Goal: Task Accomplishment & Management: Manage account settings

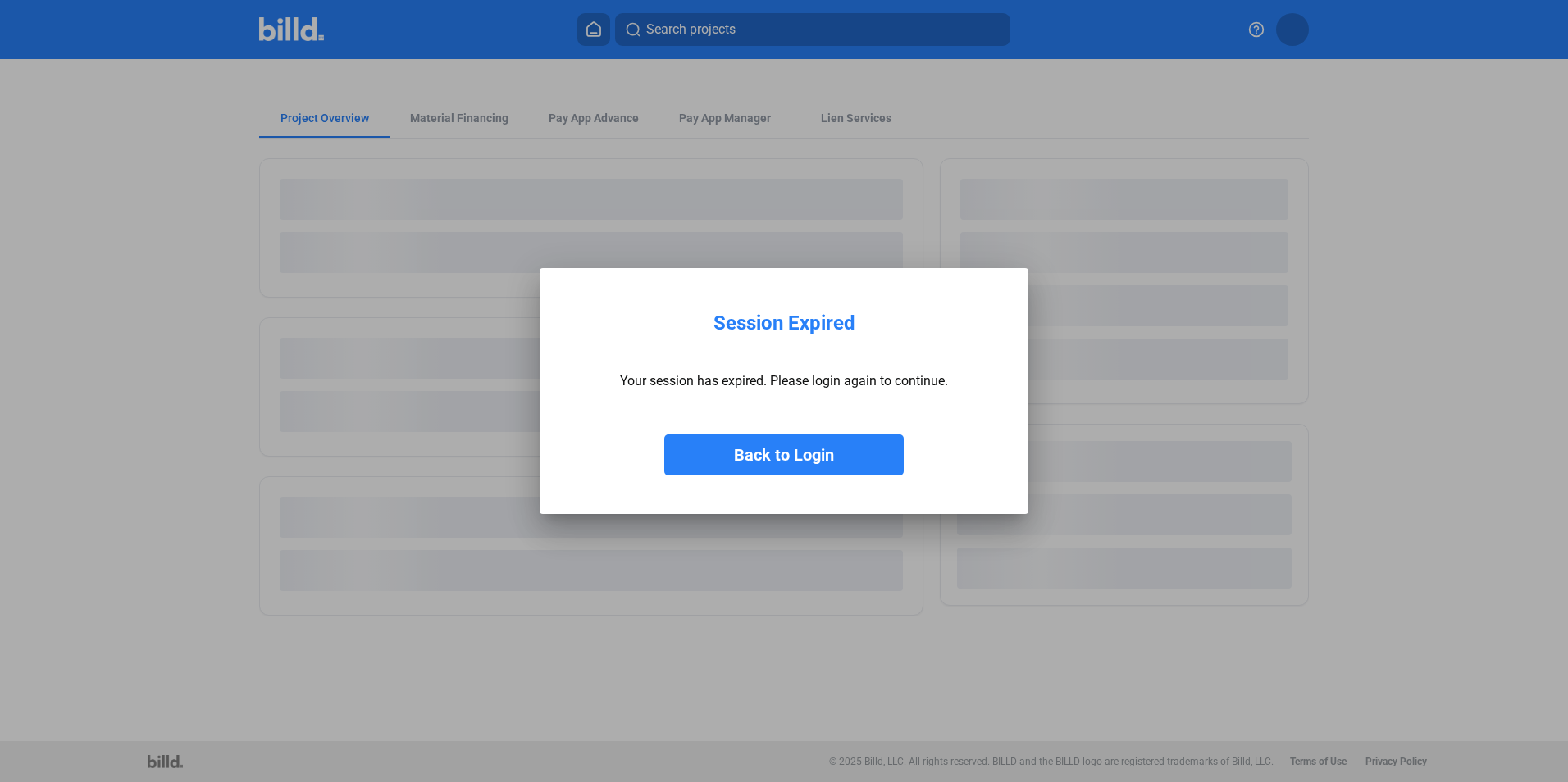
click at [745, 455] on button "Back to Login" at bounding box center [784, 455] width 240 height 41
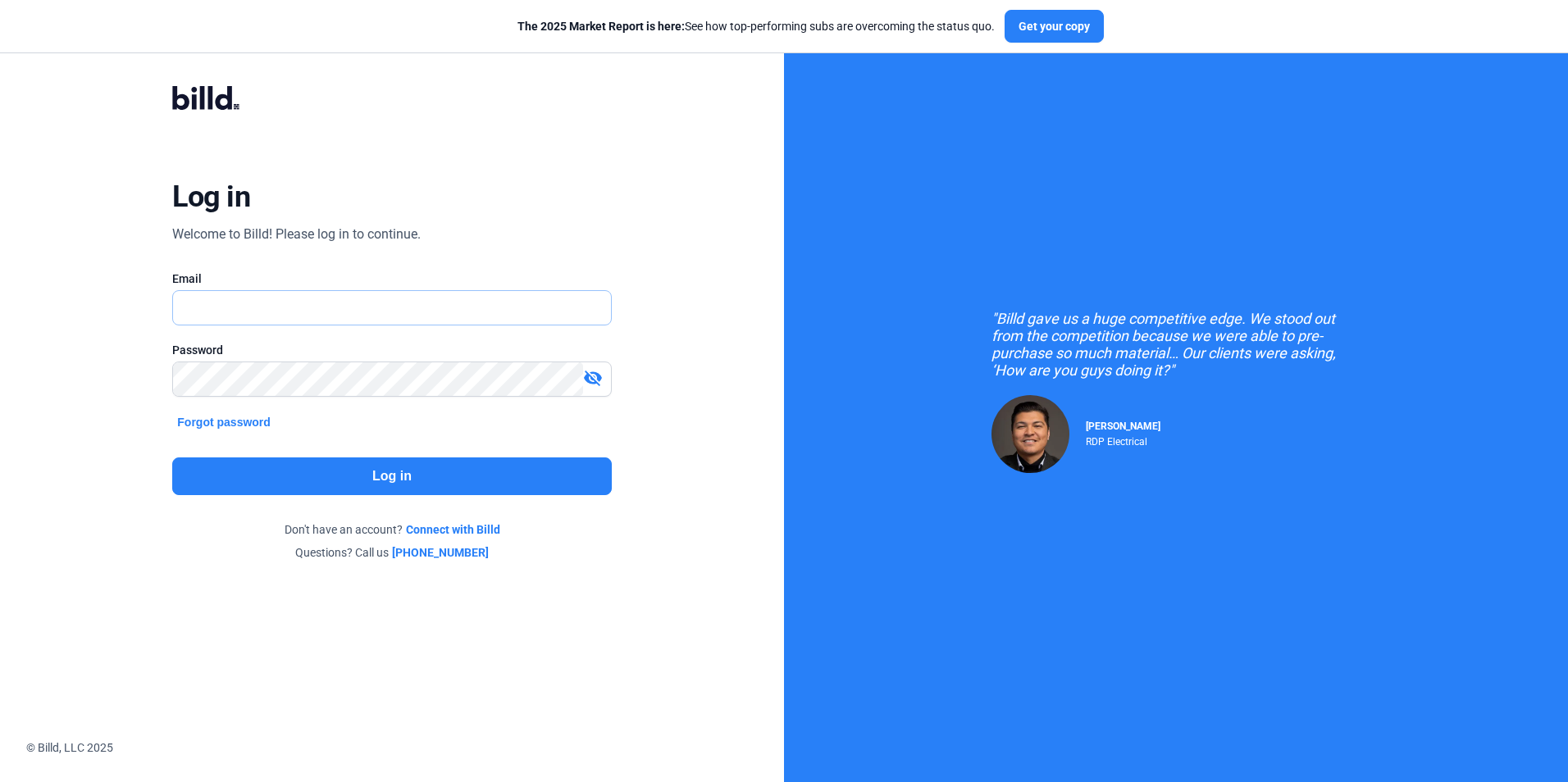
type input "[EMAIL_ADDRESS][DOMAIN_NAME]"
click at [376, 472] on button "Log in" at bounding box center [392, 475] width 439 height 37
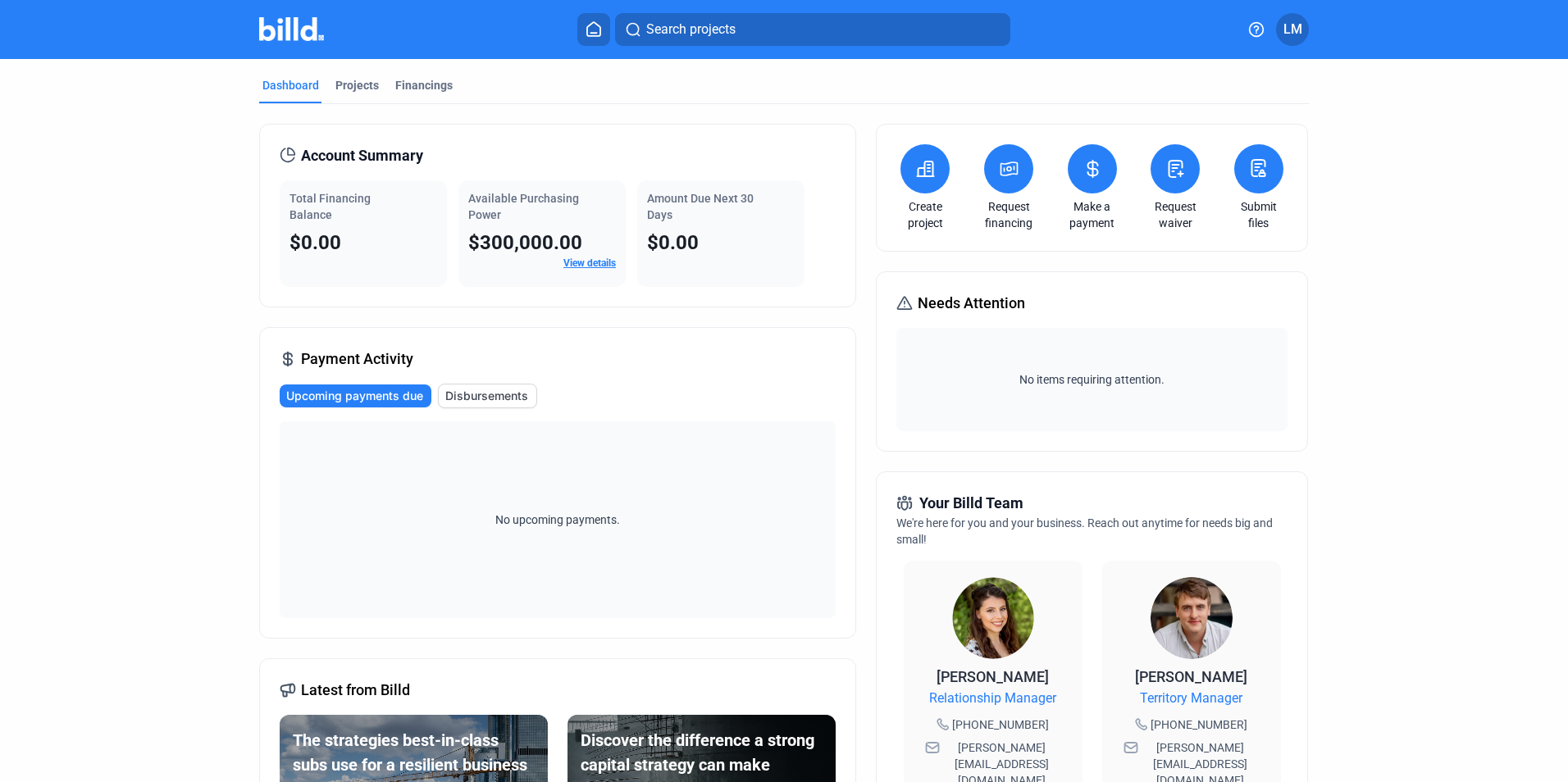
click at [1294, 35] on span "LM" at bounding box center [1294, 30] width 19 height 20
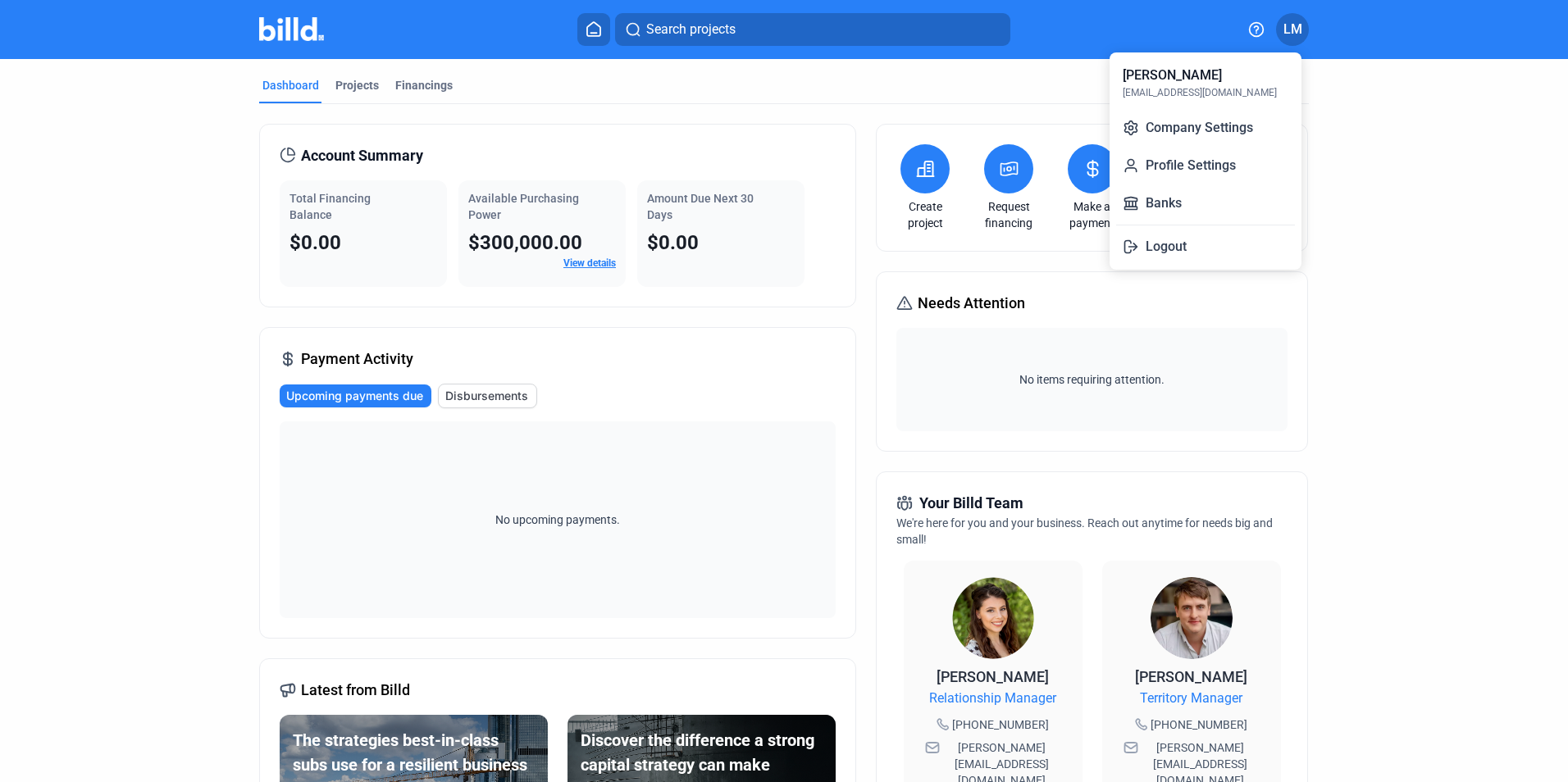
click at [597, 26] on div at bounding box center [784, 391] width 1568 height 782
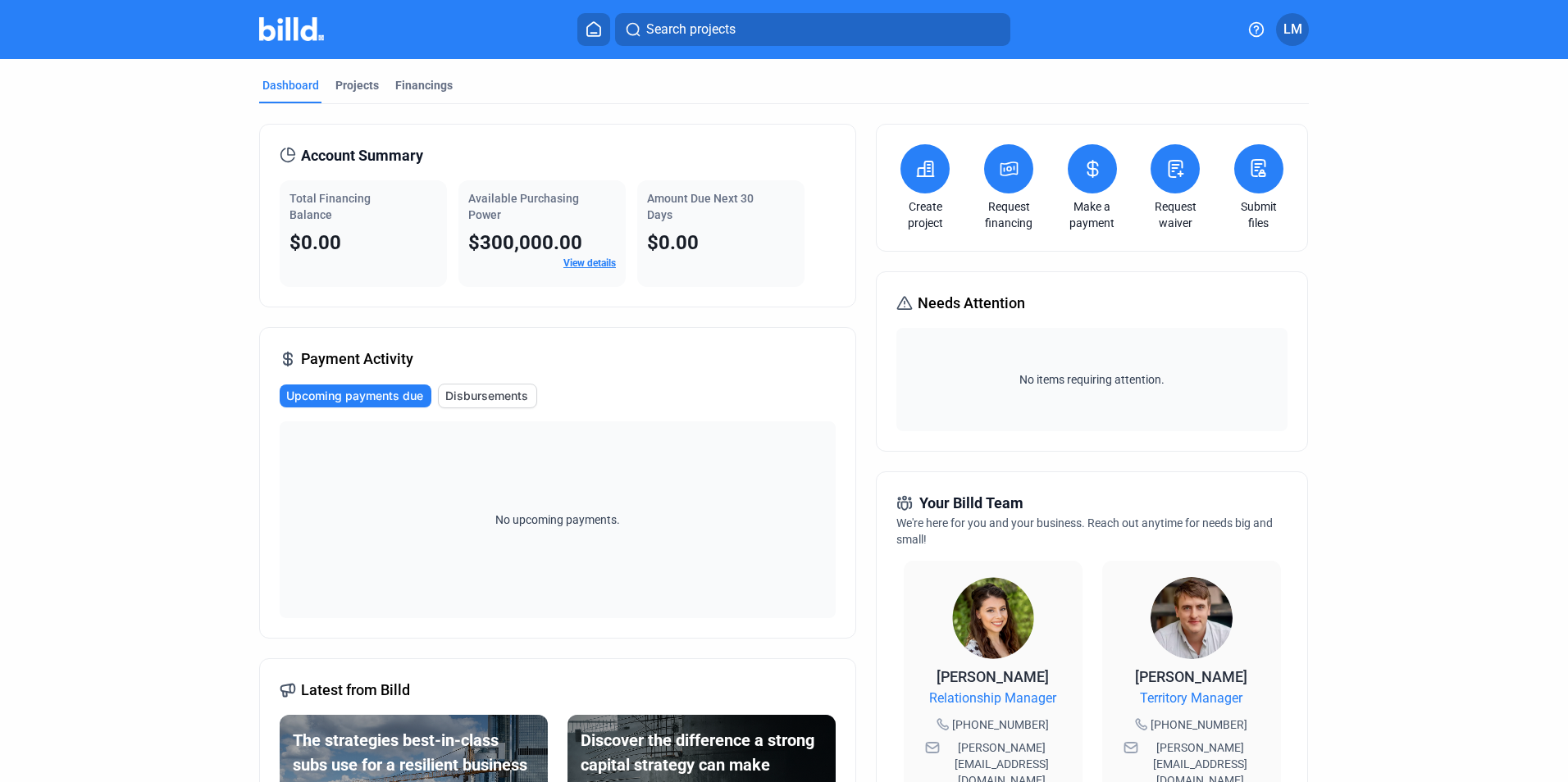
click at [595, 28] on icon at bounding box center [593, 29] width 17 height 16
click at [1247, 209] on link "Submit files" at bounding box center [1260, 215] width 57 height 33
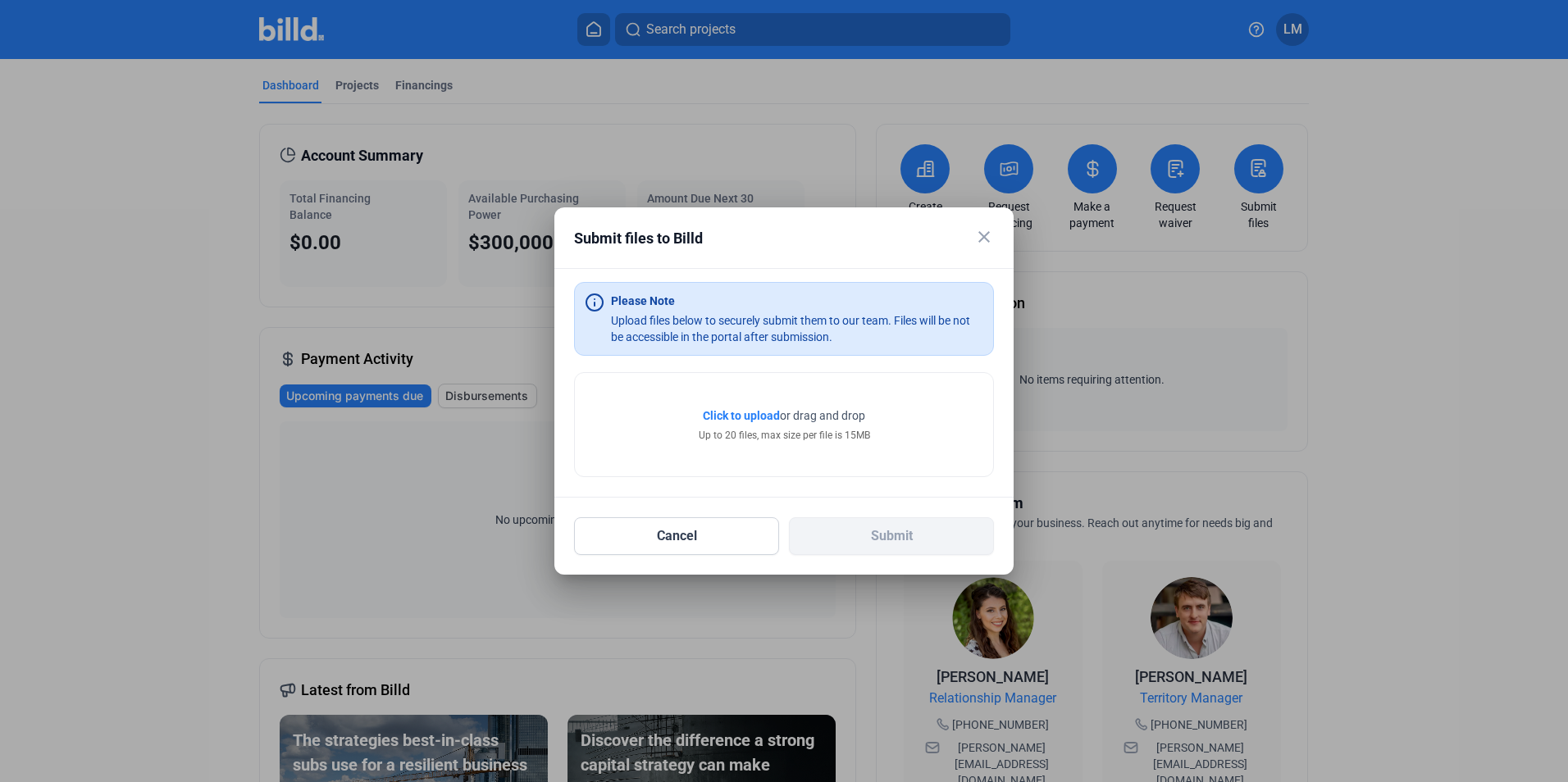
click at [989, 234] on mat-icon "close" at bounding box center [984, 237] width 20 height 20
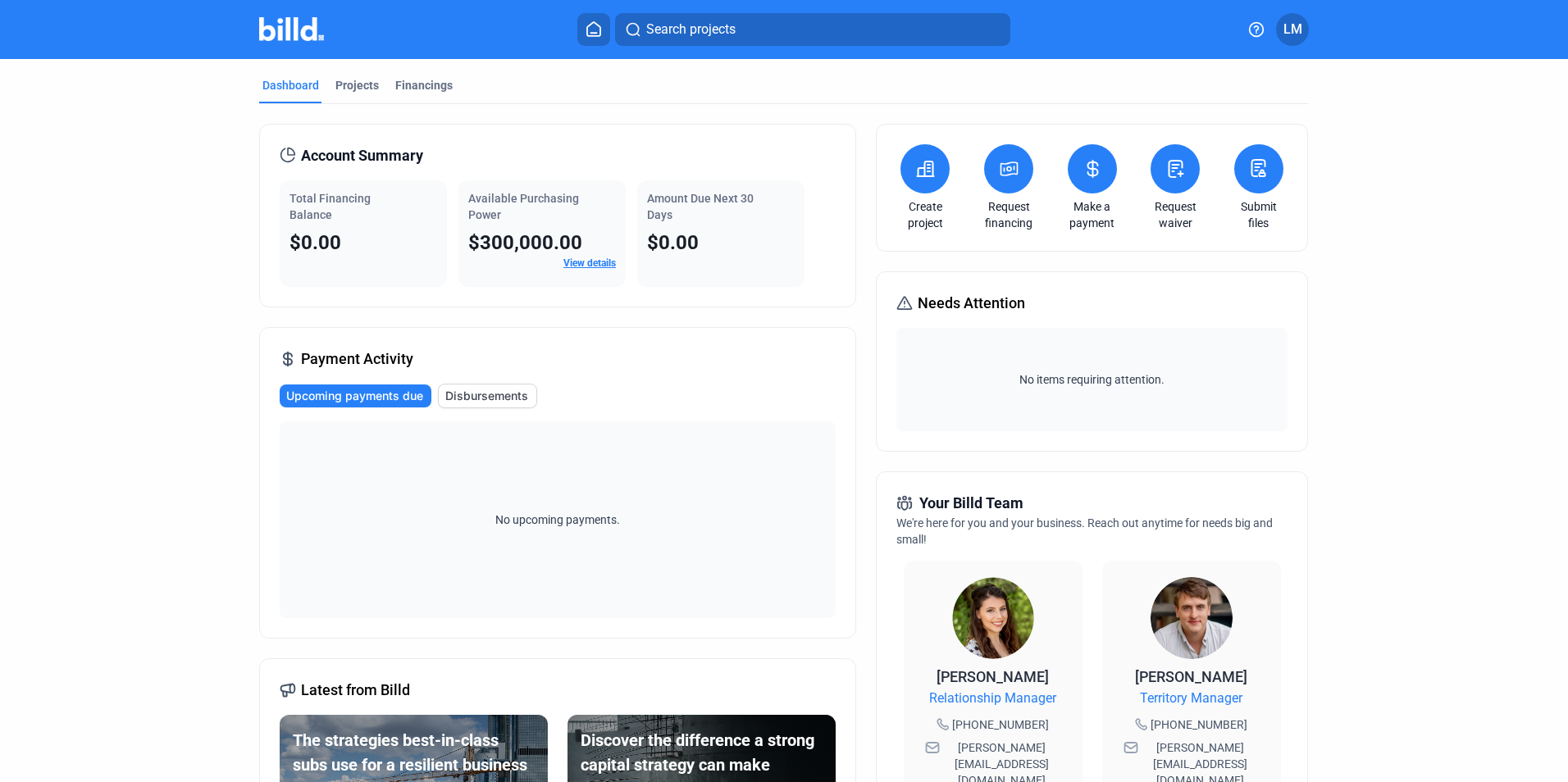
click at [1257, 28] on icon at bounding box center [1256, 29] width 17 height 17
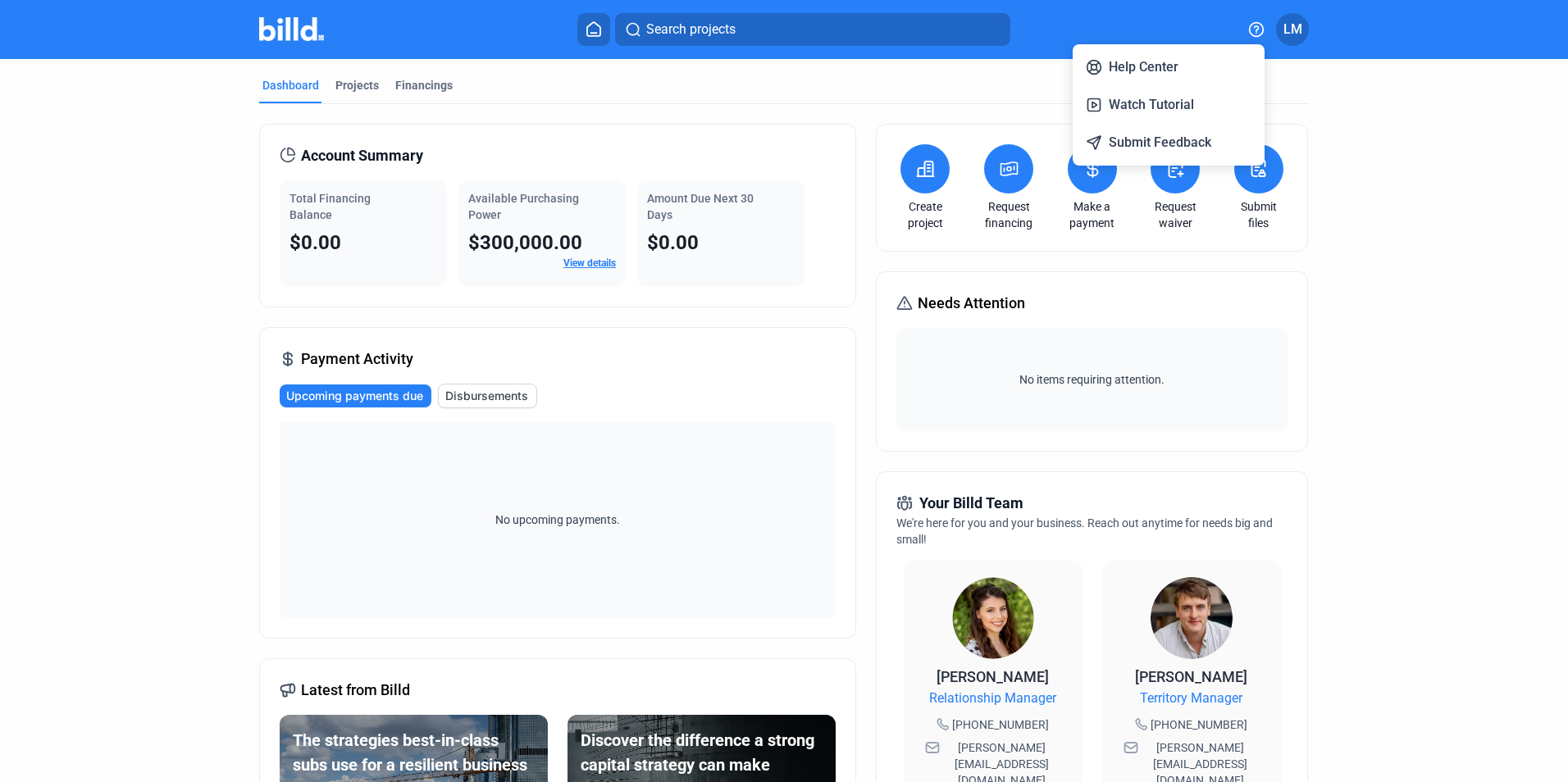
click at [1375, 93] on div at bounding box center [784, 391] width 1568 height 782
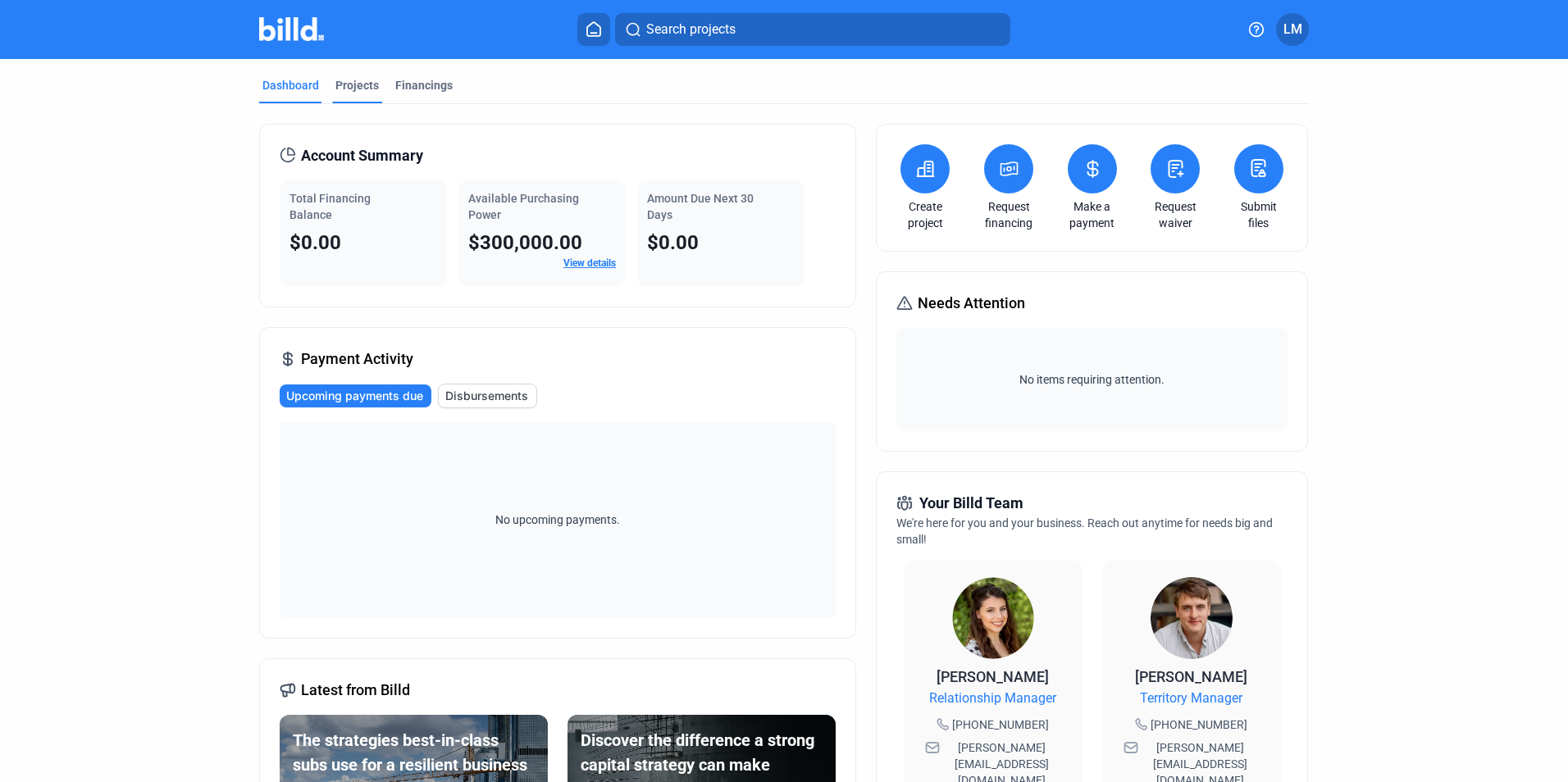
click at [345, 84] on div "Projects" at bounding box center [357, 85] width 44 height 17
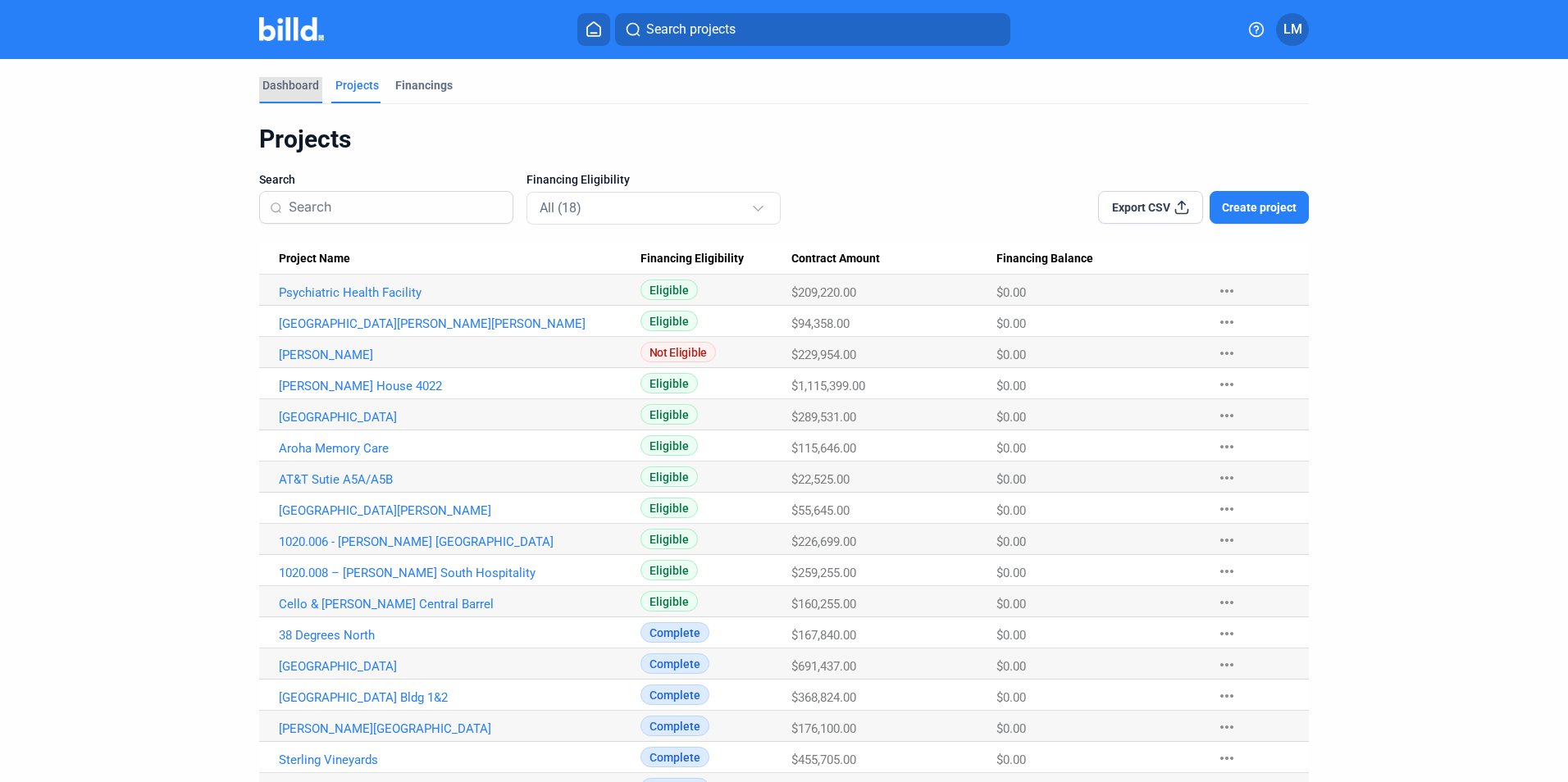
click at [302, 81] on div "Dashboard" at bounding box center [290, 85] width 57 height 17
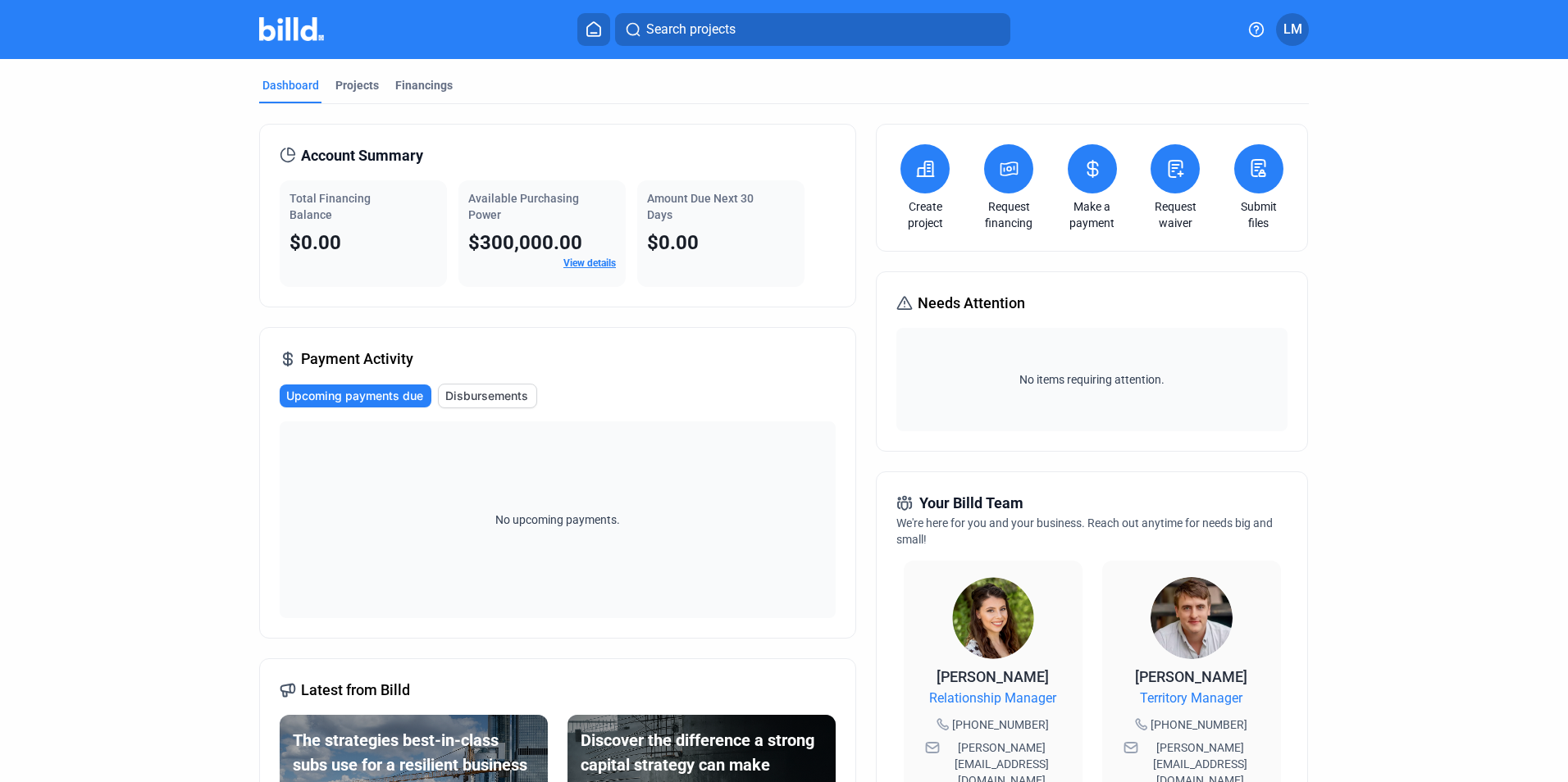
click at [1166, 197] on div "Request waiver" at bounding box center [1175, 188] width 57 height 87
click at [1167, 182] on button at bounding box center [1175, 169] width 50 height 50
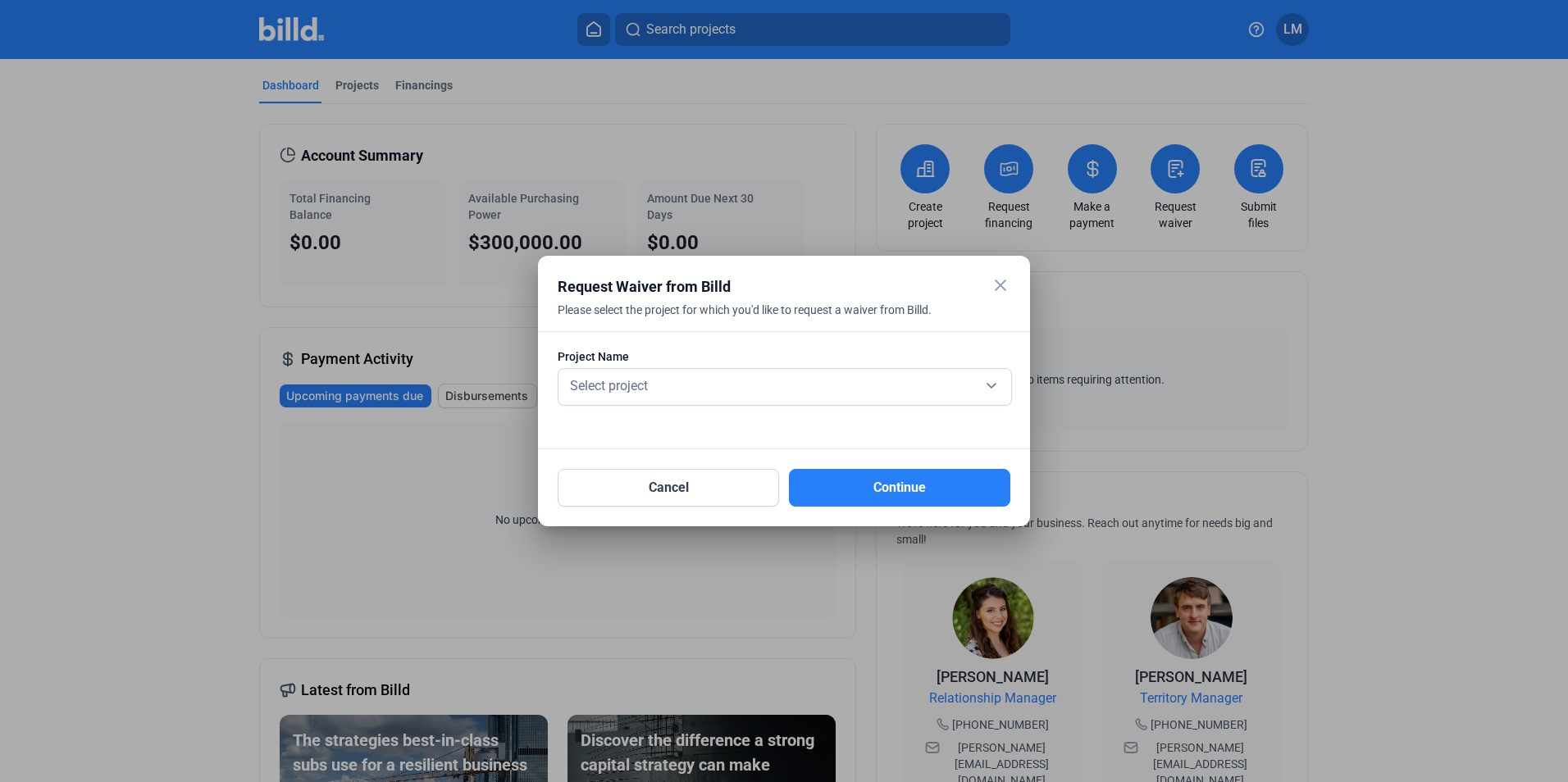
click at [1005, 280] on mat-icon "close" at bounding box center [1001, 285] width 20 height 20
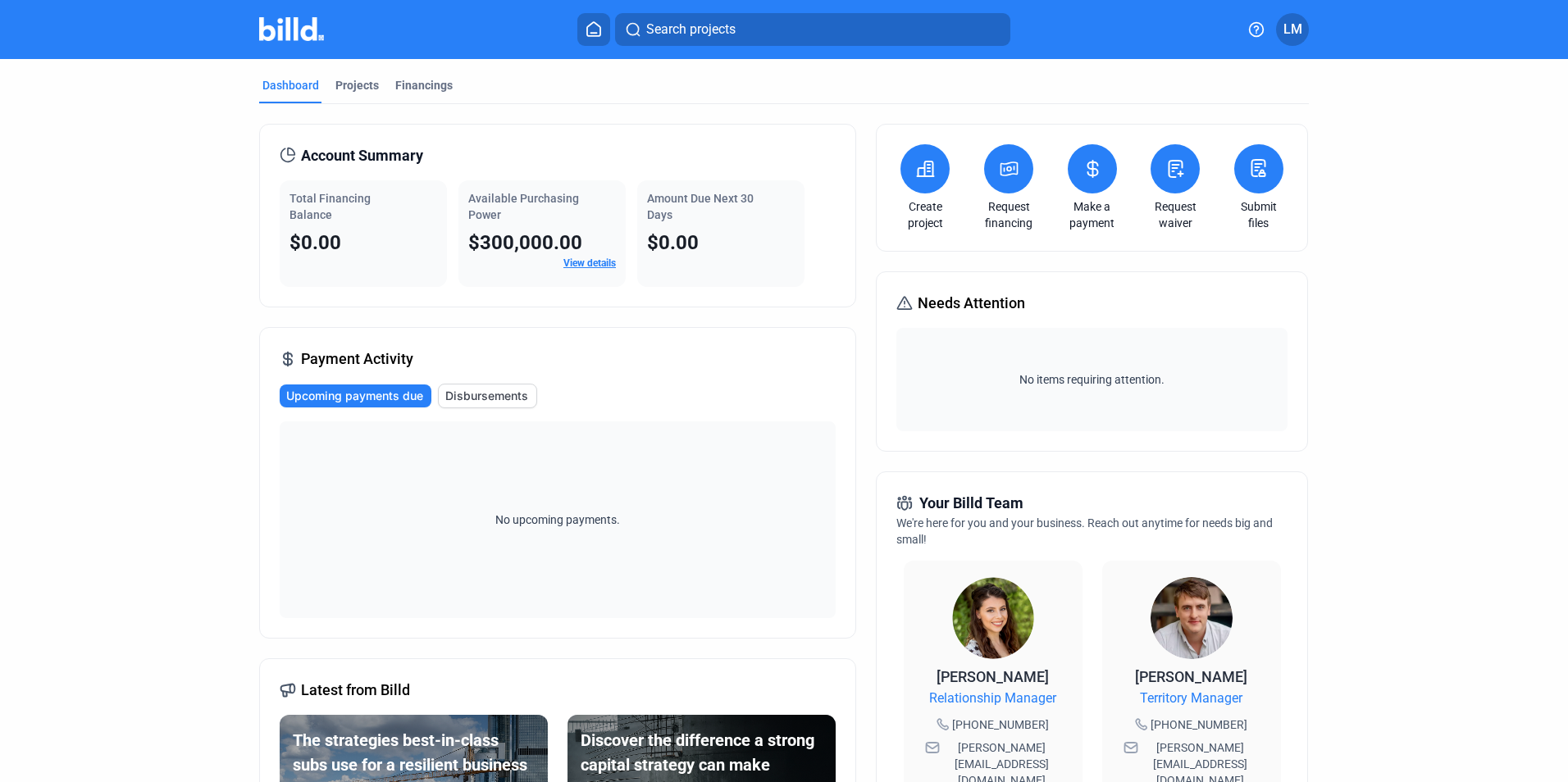
click at [1289, 34] on span "LM" at bounding box center [1294, 30] width 19 height 20
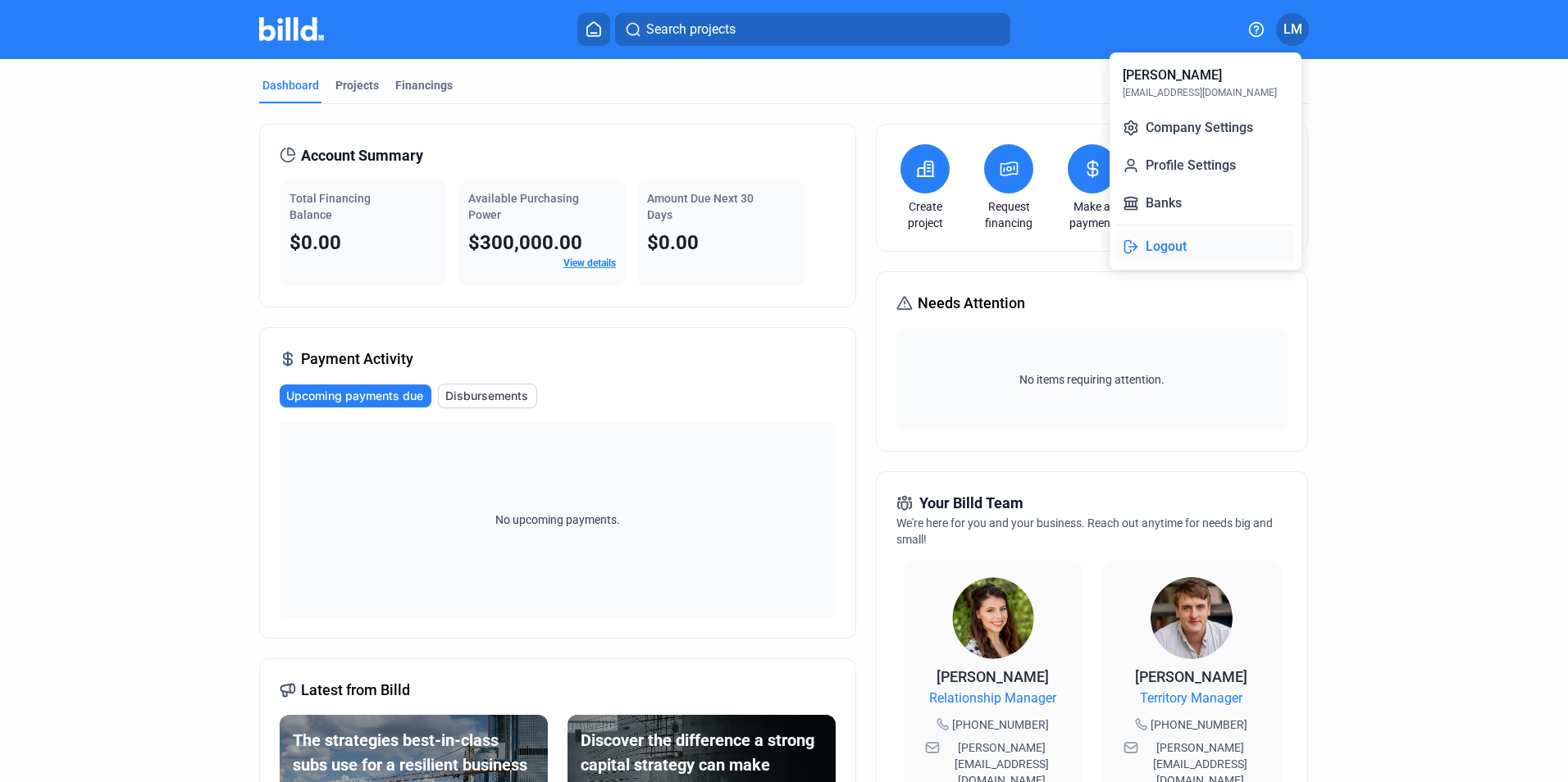
click at [1165, 246] on button "Logout" at bounding box center [1206, 247] width 179 height 33
